Goal: Use online tool/utility: Use online tool/utility

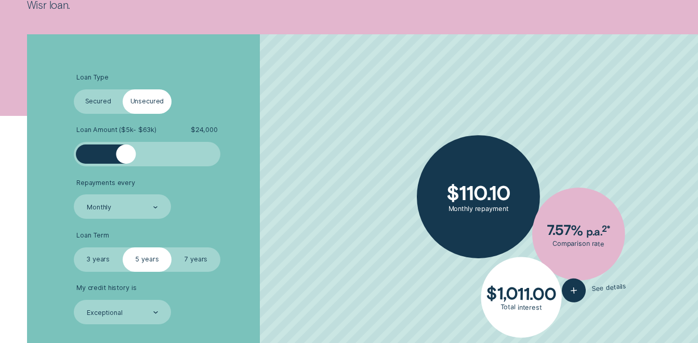
click at [125, 161] on div at bounding box center [147, 155] width 123 height 20
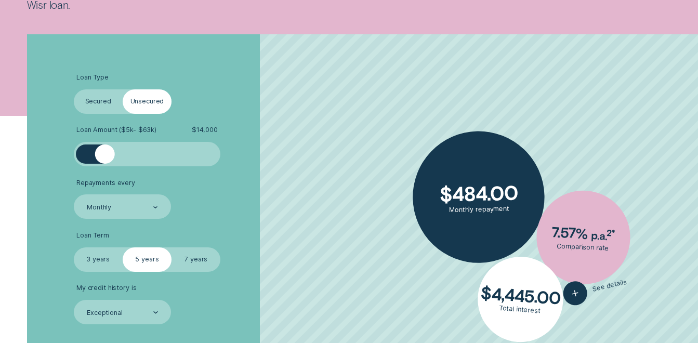
click at [105, 159] on div at bounding box center [105, 155] width 20 height 20
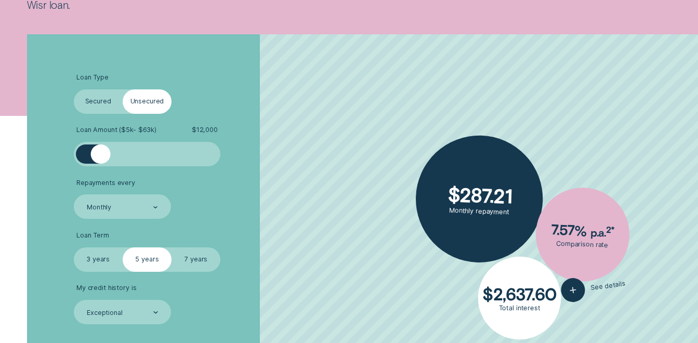
click at [100, 154] on div at bounding box center [101, 155] width 20 height 20
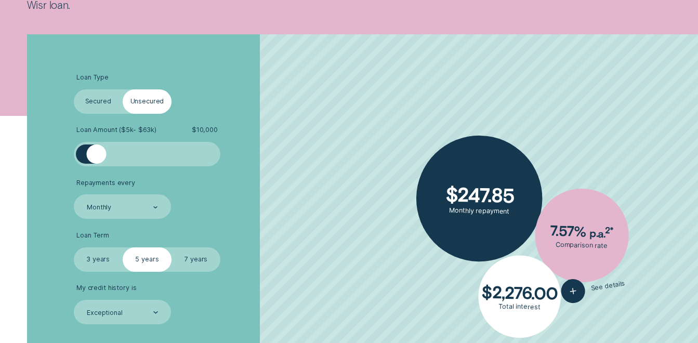
click at [96, 152] on div at bounding box center [97, 155] width 20 height 20
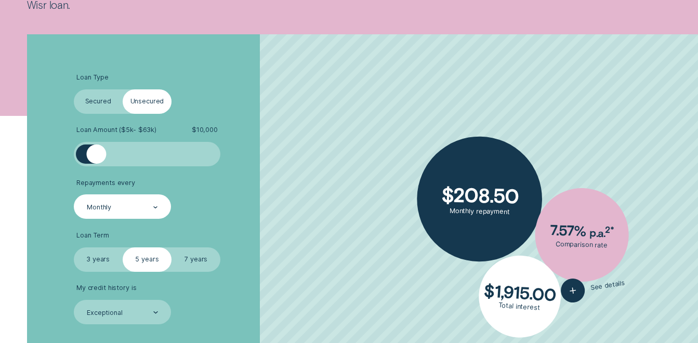
click at [160, 204] on div "Monthly" at bounding box center [123, 206] width 98 height 24
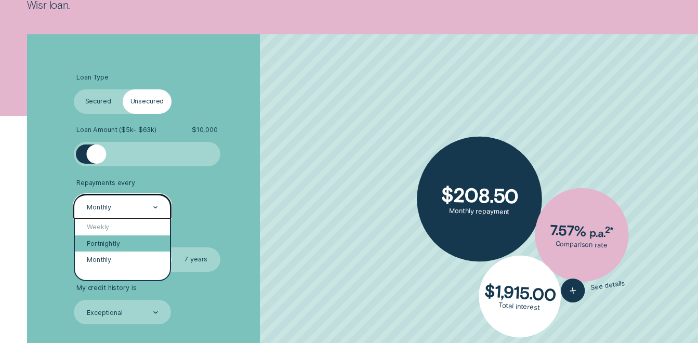
click at [121, 238] on div "Fortnightly" at bounding box center [123, 243] width 96 height 16
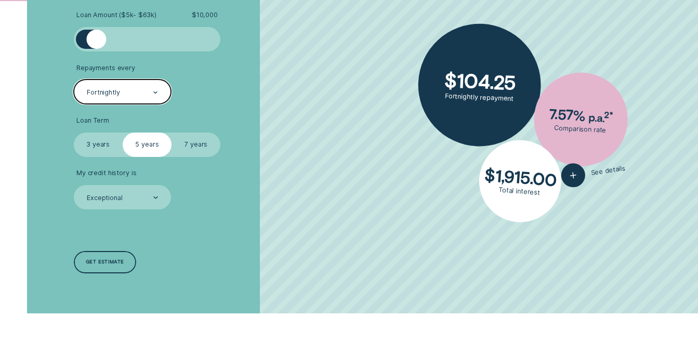
scroll to position [335, 0]
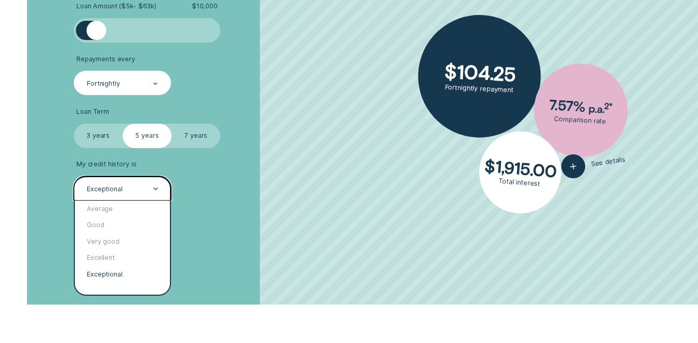
click at [159, 189] on div "Exceptional" at bounding box center [123, 188] width 98 height 24
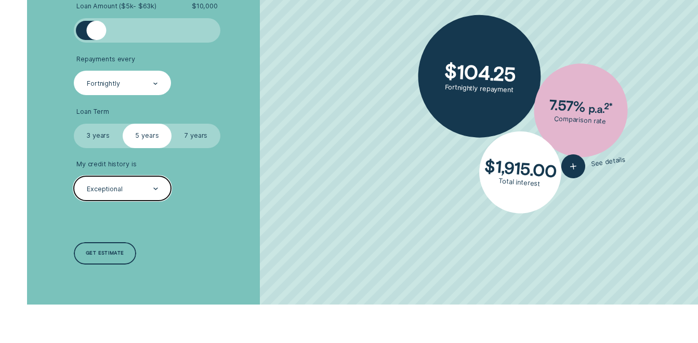
click at [159, 189] on div "Exceptional" at bounding box center [123, 188] width 98 height 24
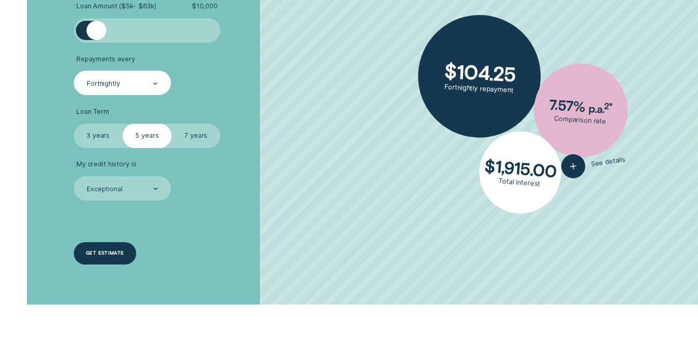
click at [108, 257] on div "Get estimate" at bounding box center [105, 253] width 63 height 22
